Goal: Information Seeking & Learning: Learn about a topic

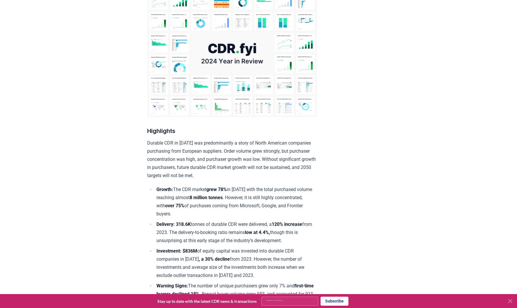
scroll to position [85, 0]
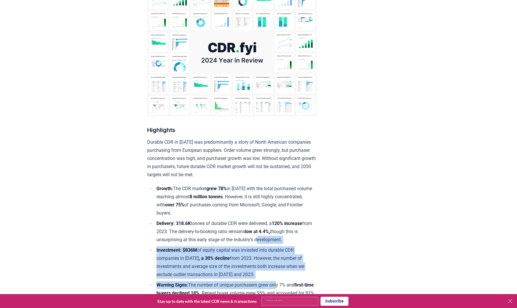
drag, startPoint x: 281, startPoint y: 286, endPoint x: 272, endPoint y: 238, distance: 48.5
click at [272, 238] on ul "Growth: The CDR market grew 78% in [DATE] with the total purchased volume reach…" at bounding box center [232, 271] width 170 height 172
click at [310, 242] on li "Delivery: 318.6K tonnes of durable CDR were delivered, a 120% increase from 202…" at bounding box center [236, 232] width 162 height 24
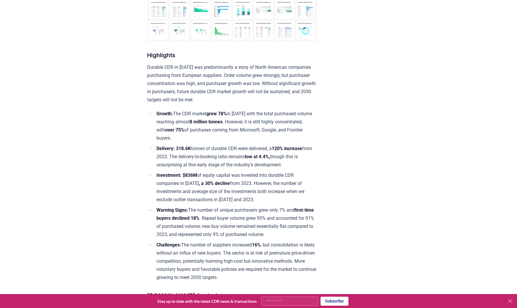
scroll to position [159, 0]
click at [223, 121] on strong "8 million tonnes" at bounding box center [206, 123] width 33 height 6
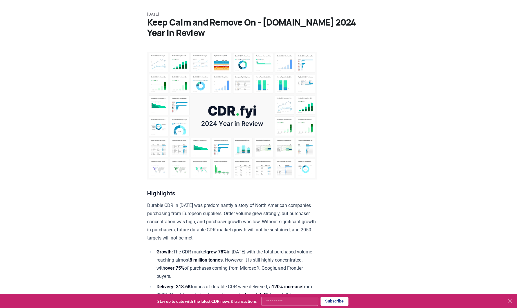
scroll to position [0, 0]
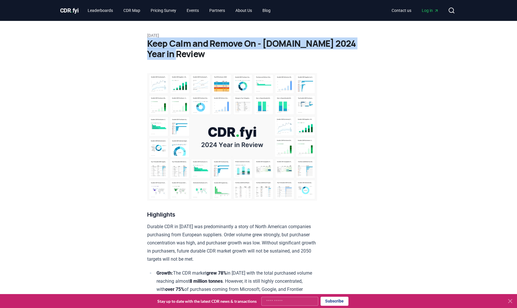
drag, startPoint x: 149, startPoint y: 44, endPoint x: 176, endPoint y: 54, distance: 29.2
click at [176, 54] on h1 "Keep Calm and Remove On - CDR.fyi 2024 Year in Review" at bounding box center [258, 48] width 223 height 21
copy h1 "Keep Calm and Remove On - CDR.fyi 2024 Year in Review"
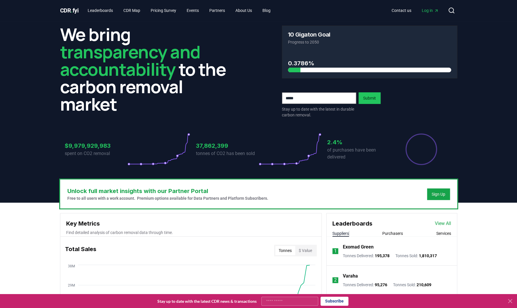
click at [295, 68] on div at bounding box center [218, 70] width 163 height 5
click at [331, 147] on p "of purchases have been delivered" at bounding box center [358, 154] width 63 height 14
click at [337, 141] on h3 "2.4%" at bounding box center [358, 142] width 63 height 9
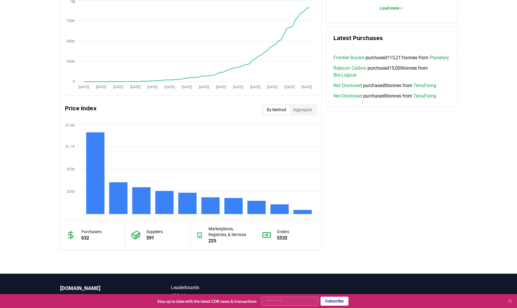
scroll to position [438, 0]
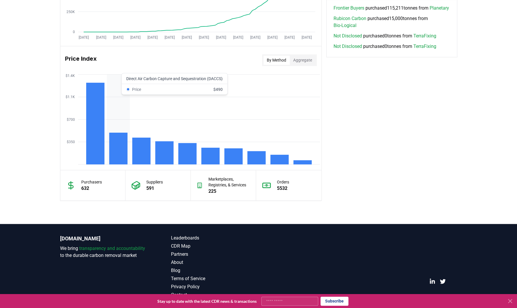
click at [120, 147] on rect at bounding box center [118, 149] width 18 height 32
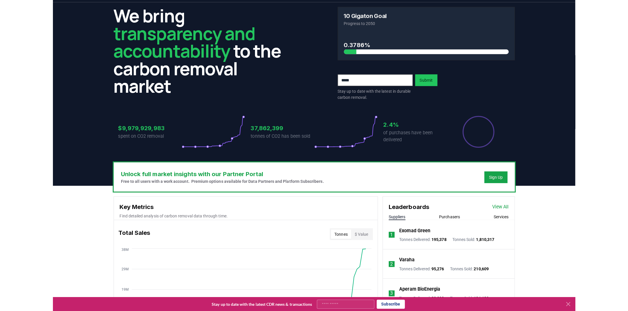
scroll to position [0, 0]
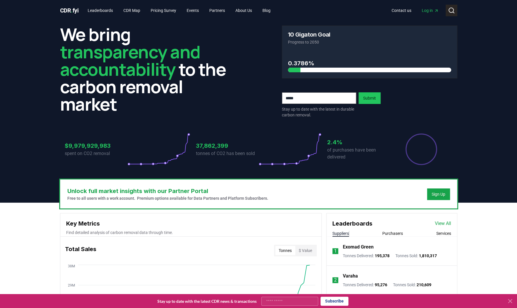
click at [450, 10] on icon at bounding box center [451, 10] width 7 height 7
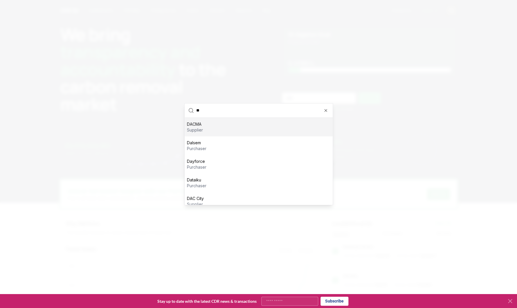
type input "***"
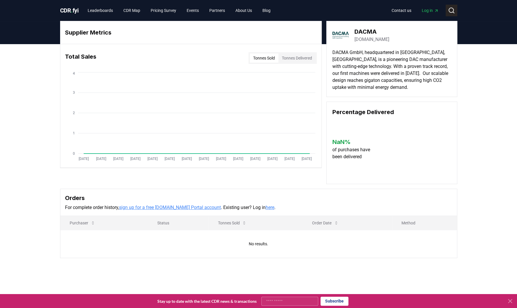
click at [454, 12] on icon at bounding box center [451, 10] width 7 height 7
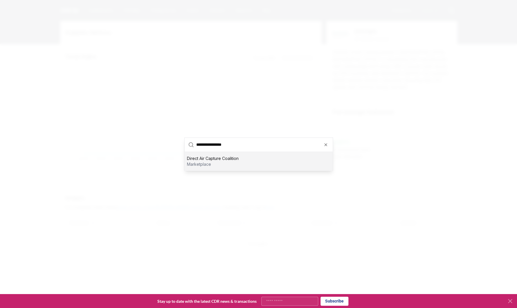
type input "**********"
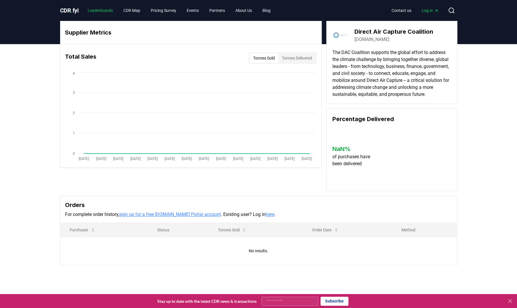
click at [107, 7] on link "Leaderboards" at bounding box center [100, 10] width 35 height 10
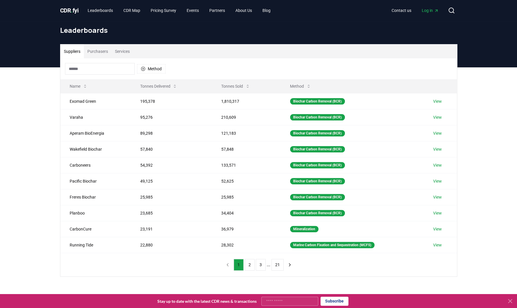
click at [424, 9] on span "Log in" at bounding box center [430, 11] width 17 height 6
